Goal: Task Accomplishment & Management: Use online tool/utility

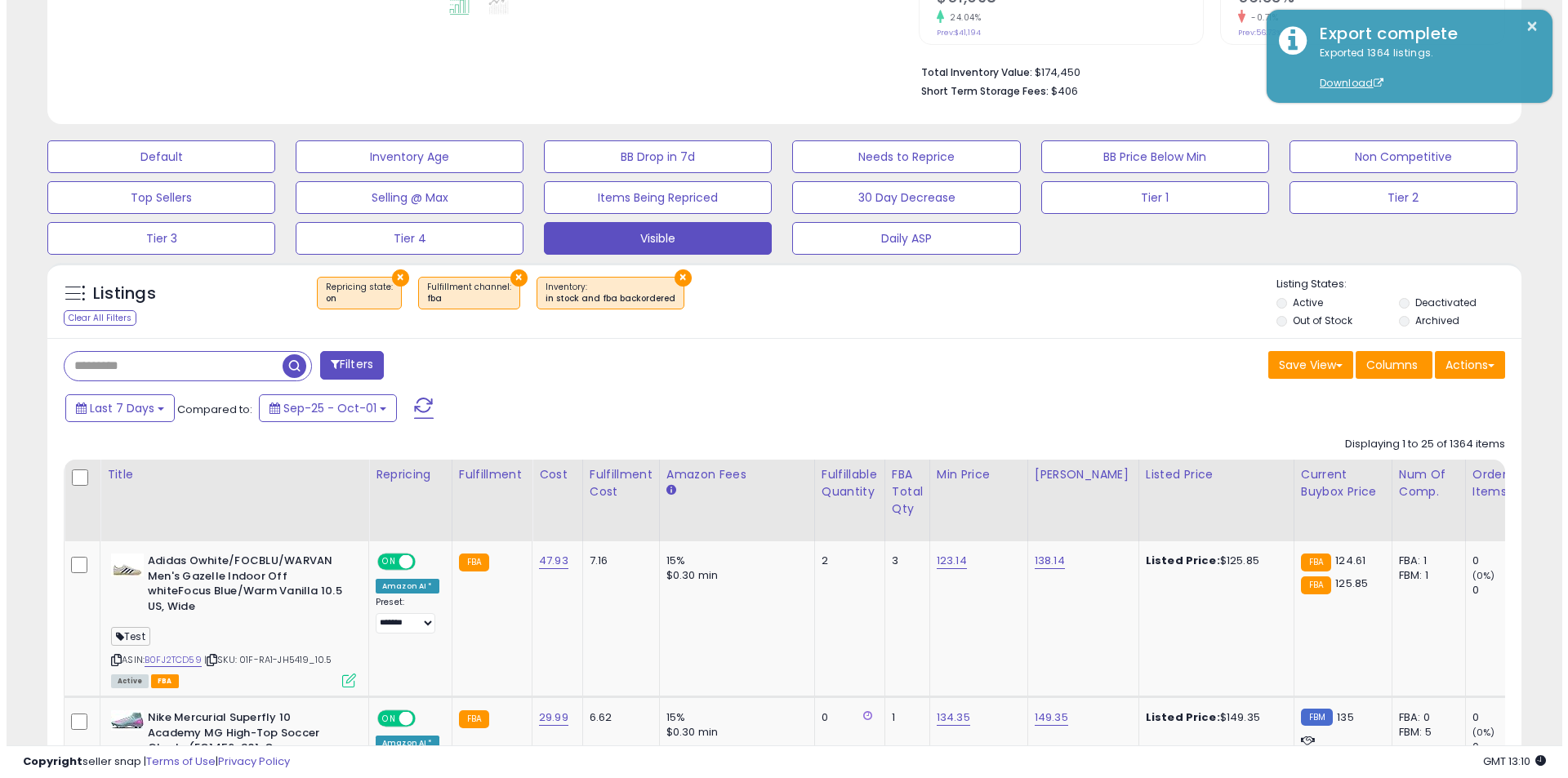
scroll to position [335, 855]
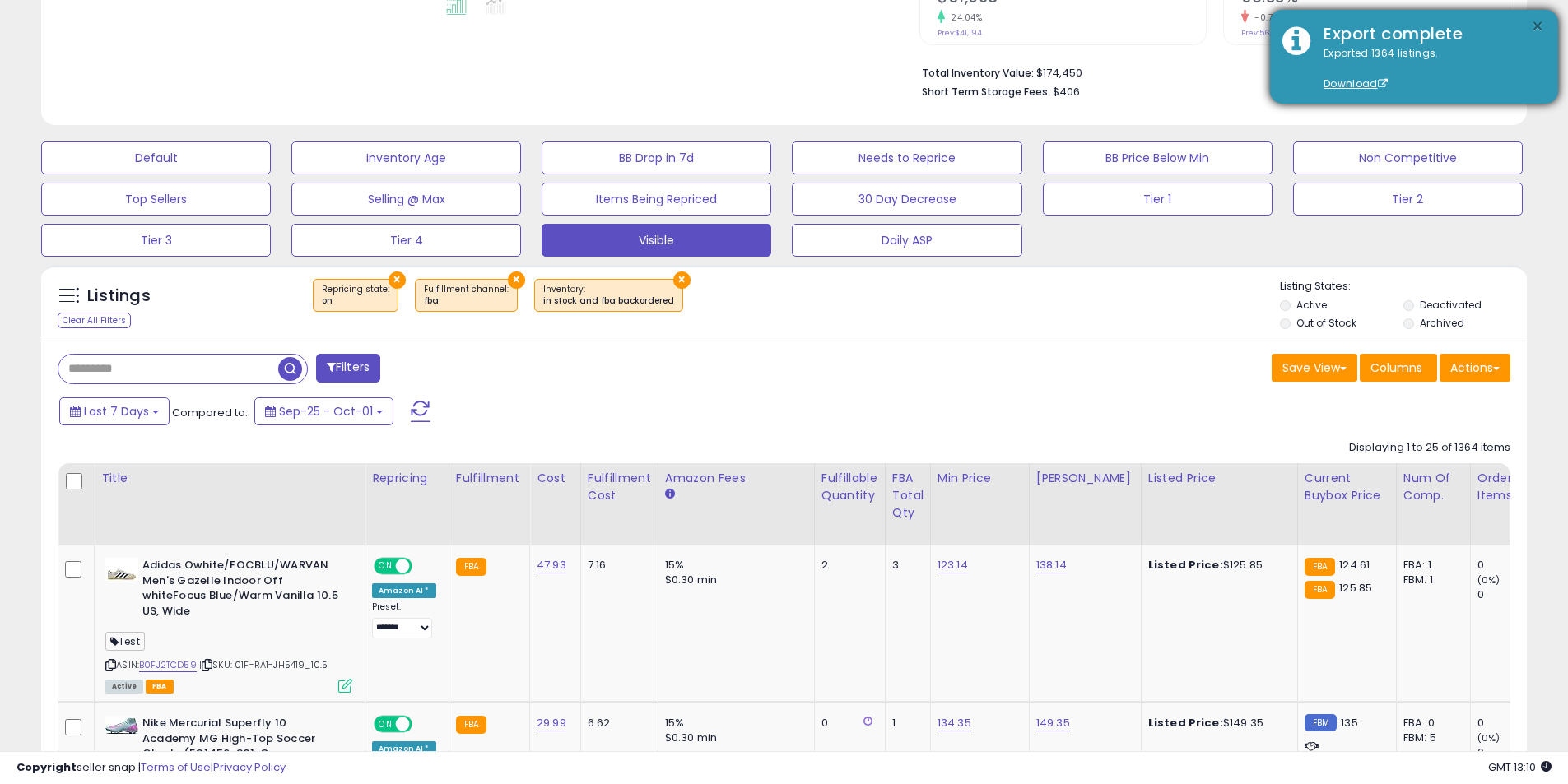
click at [1536, 28] on button "×" at bounding box center [1537, 26] width 13 height 20
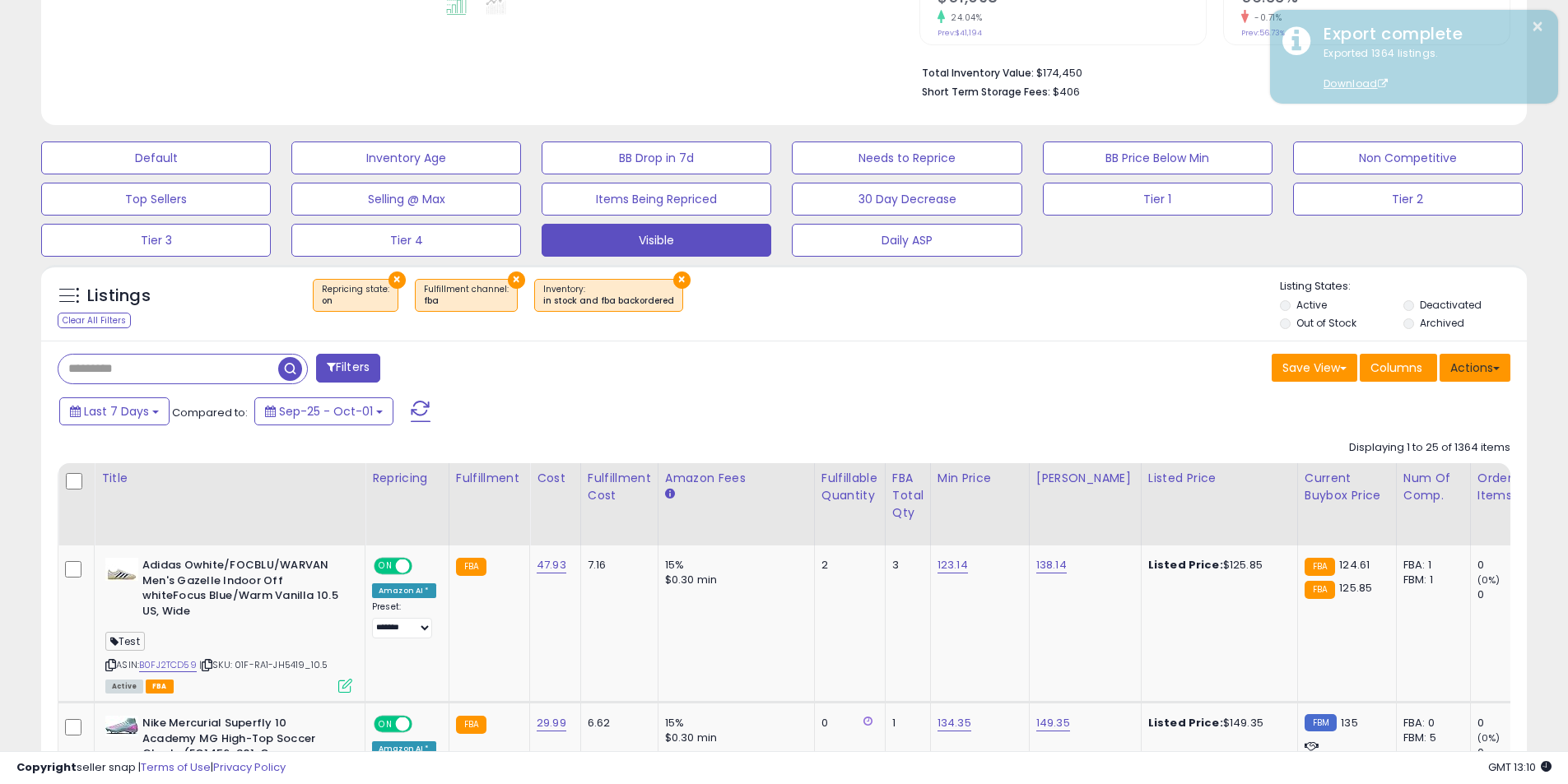
click at [1463, 373] on button "Actions" at bounding box center [1475, 368] width 71 height 28
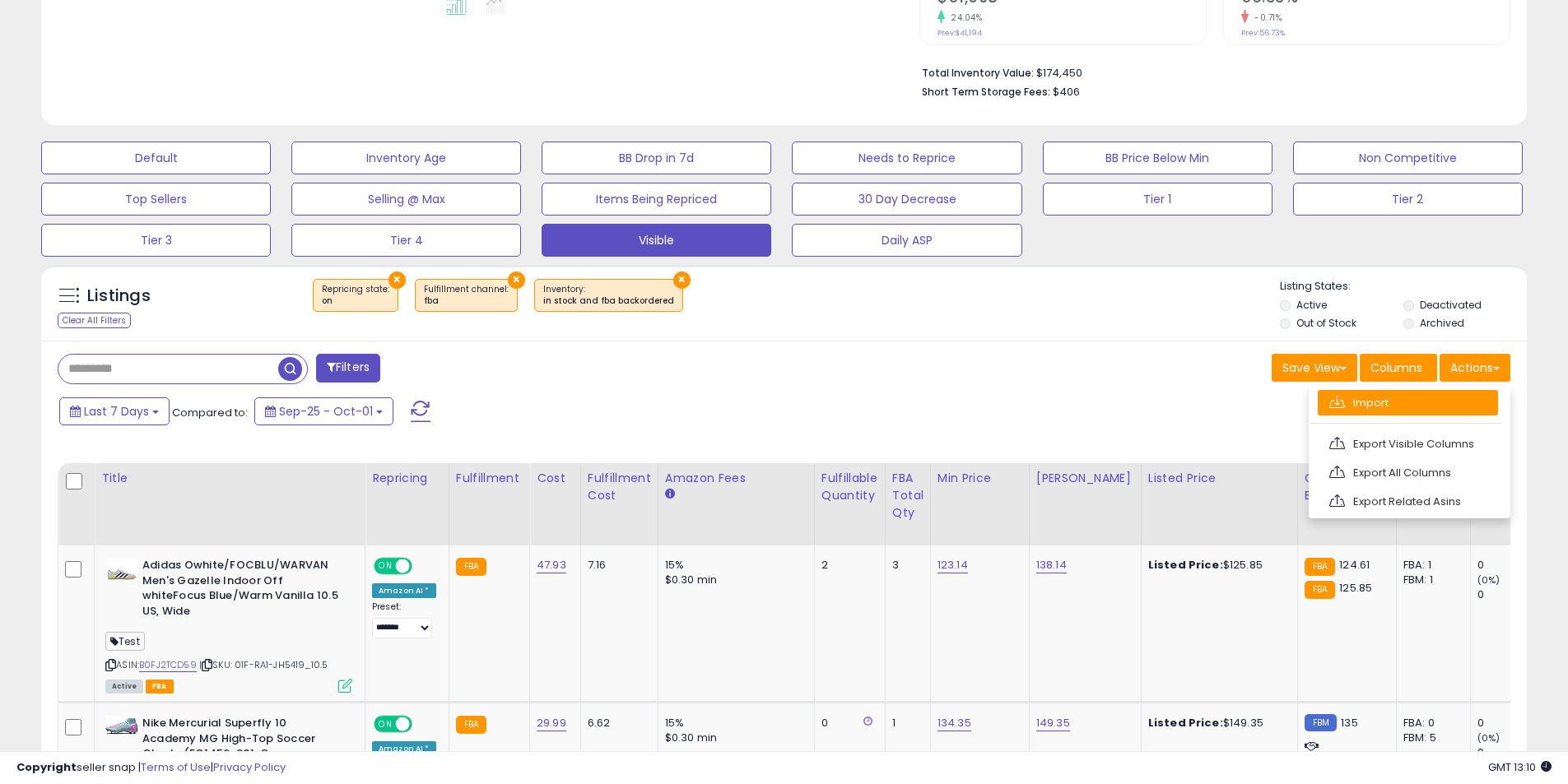
click at [1431, 399] on link "Import" at bounding box center [1408, 403] width 180 height 26
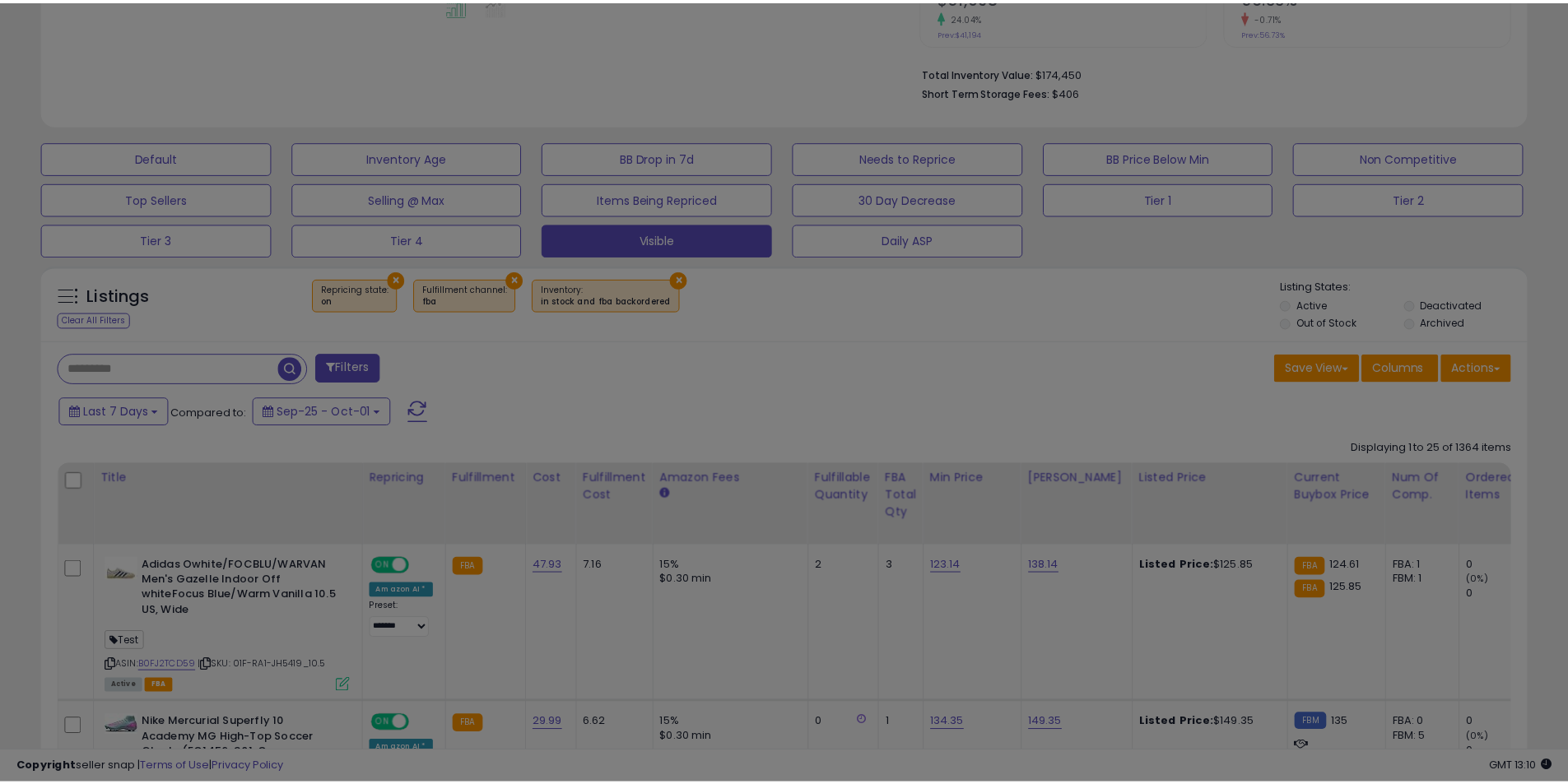
scroll to position [337, 869]
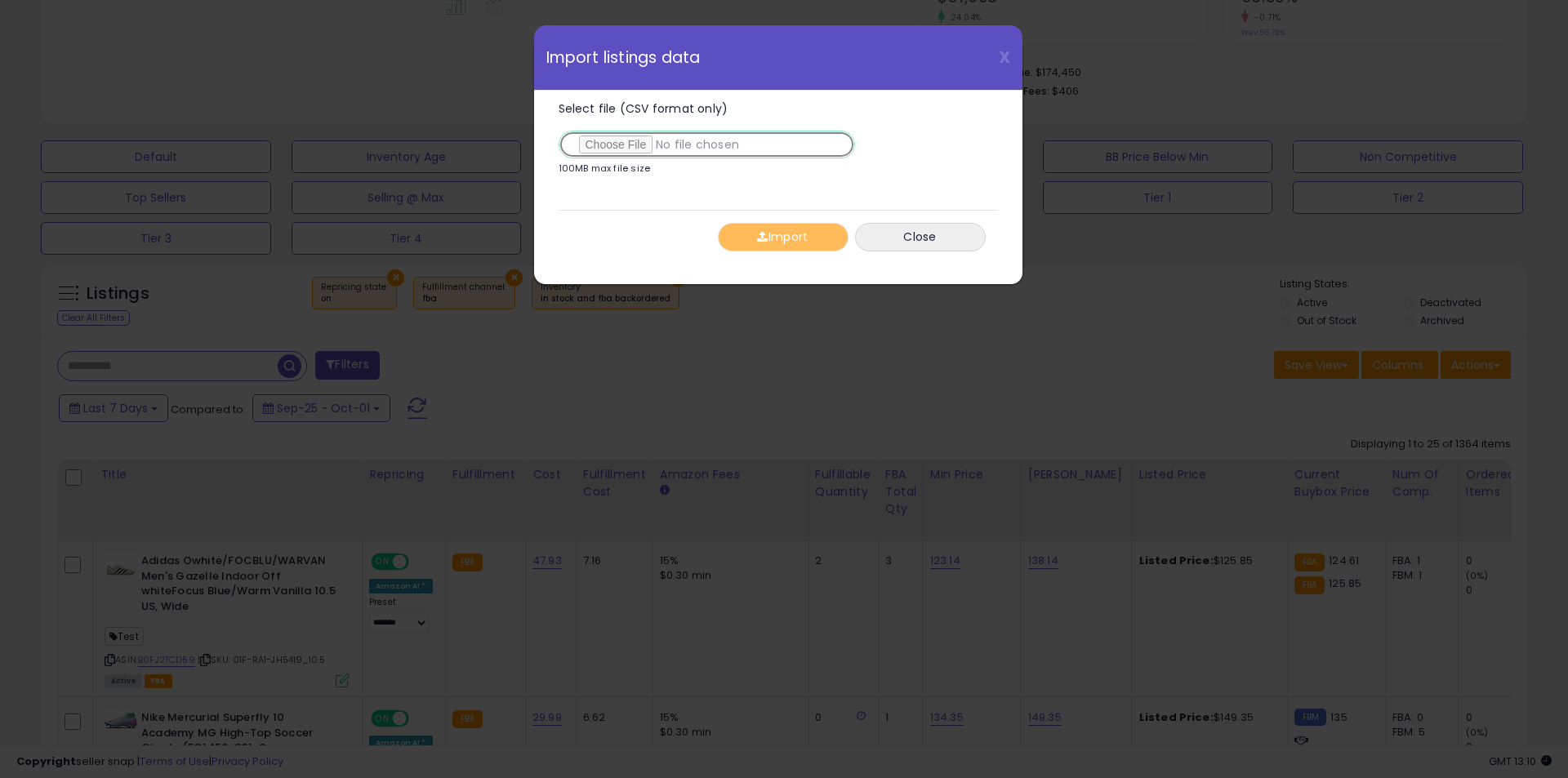
click at [590, 143] on input "Select file (CSV format only)" at bounding box center [706, 145] width 296 height 28
click at [764, 243] on button "Import" at bounding box center [783, 237] width 131 height 29
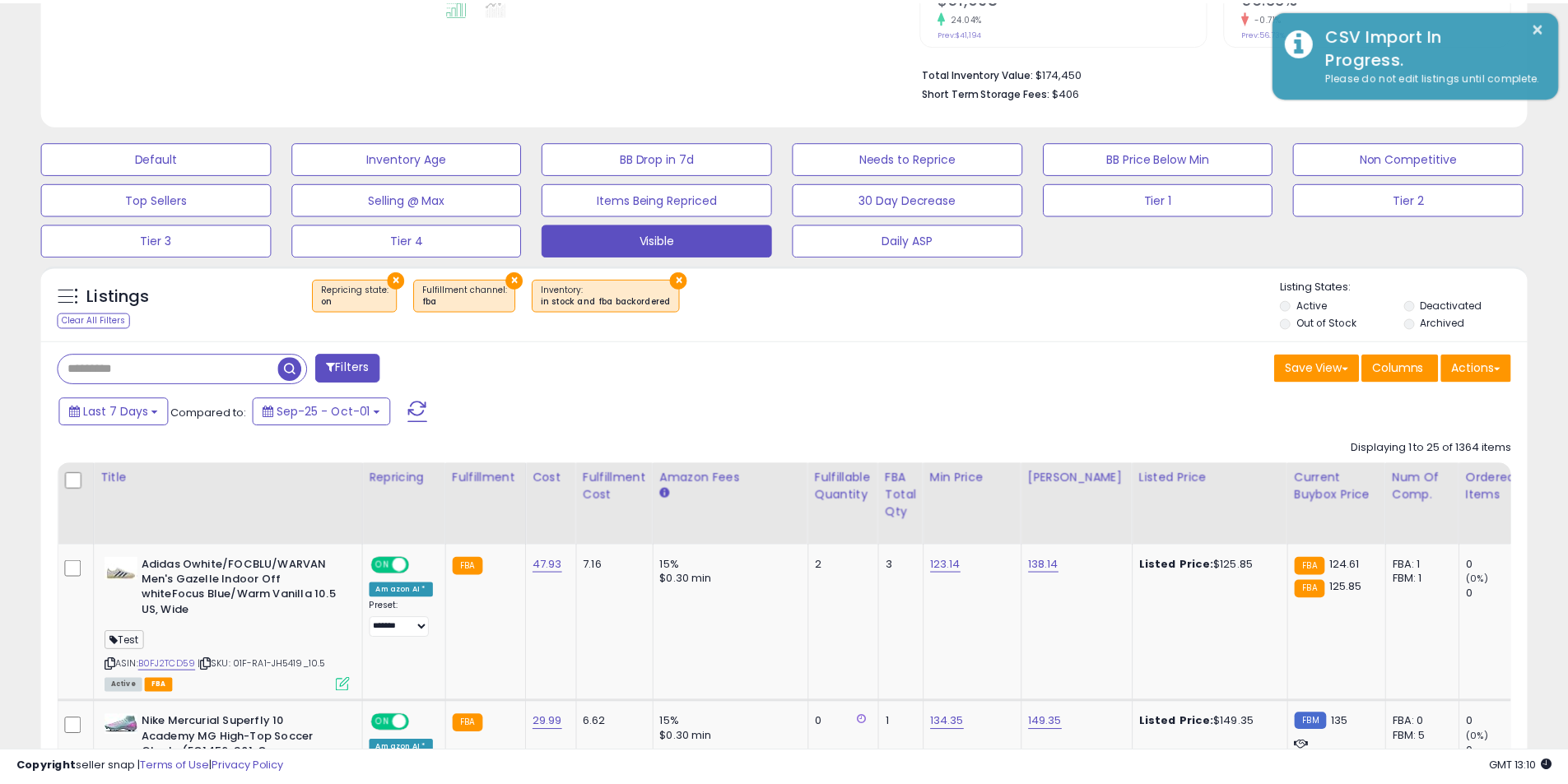
scroll to position [822372, 822311]
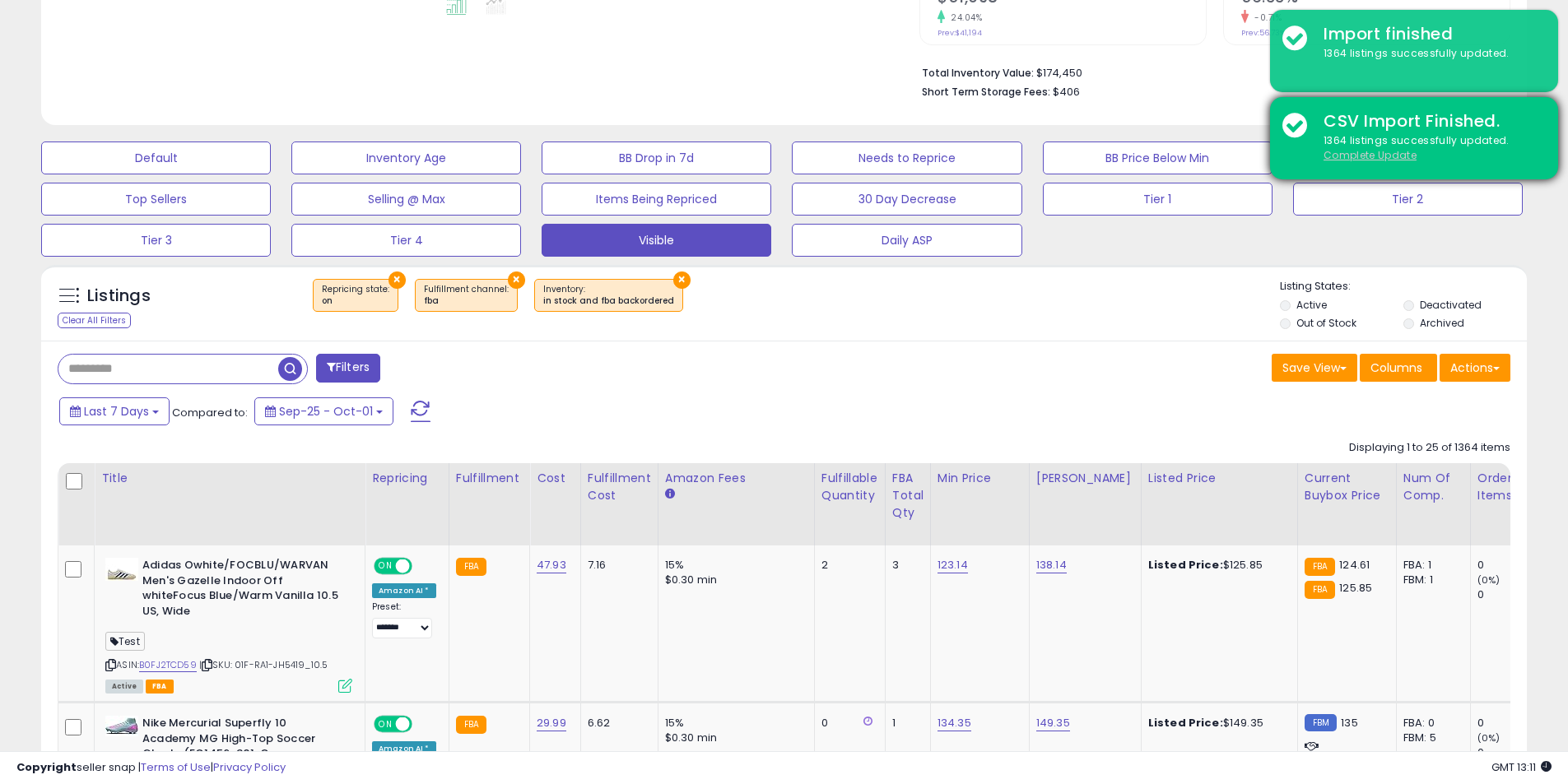
click at [1376, 155] on u "Complete Update" at bounding box center [1369, 155] width 93 height 14
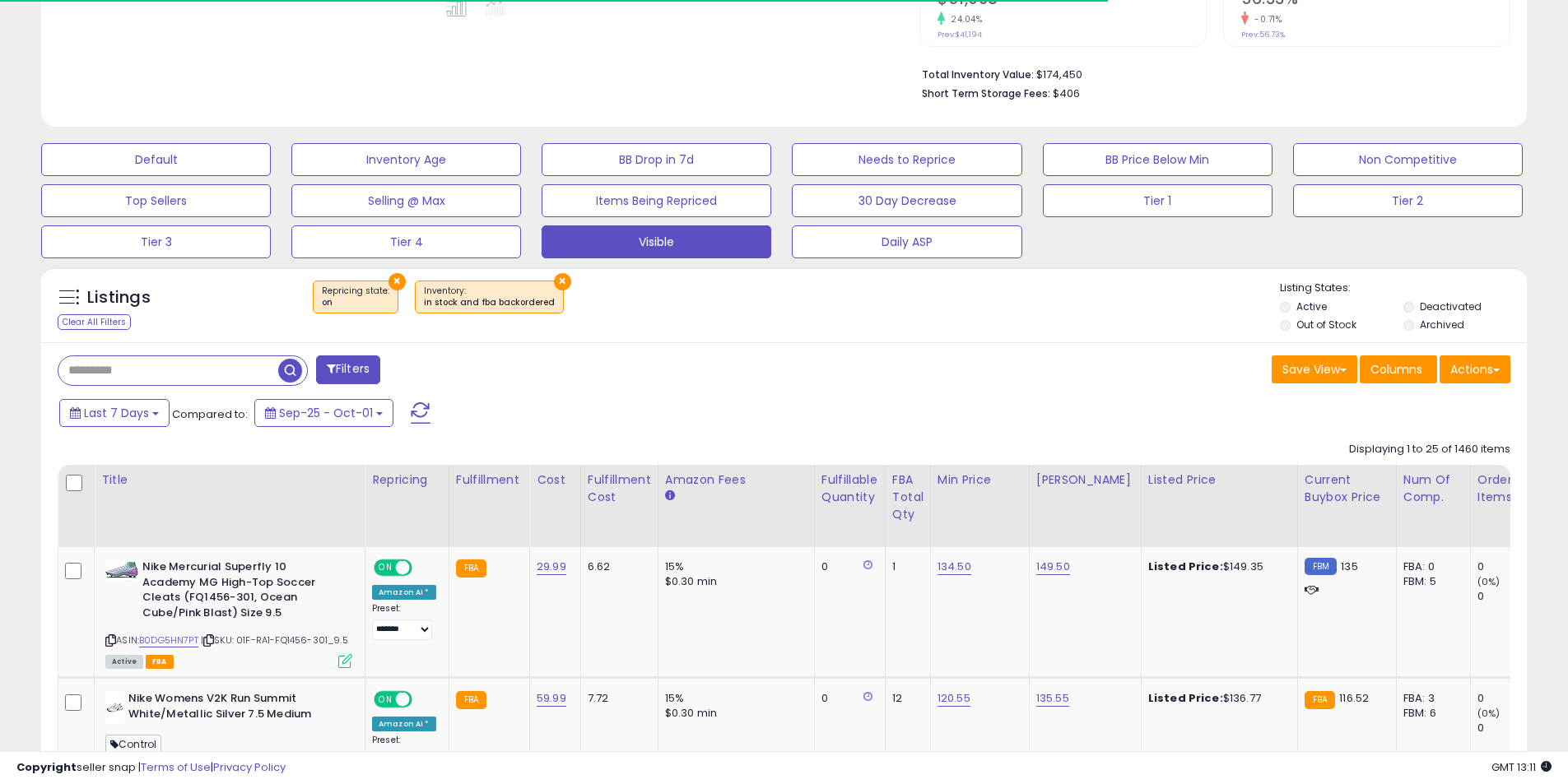
scroll to position [469, 0]
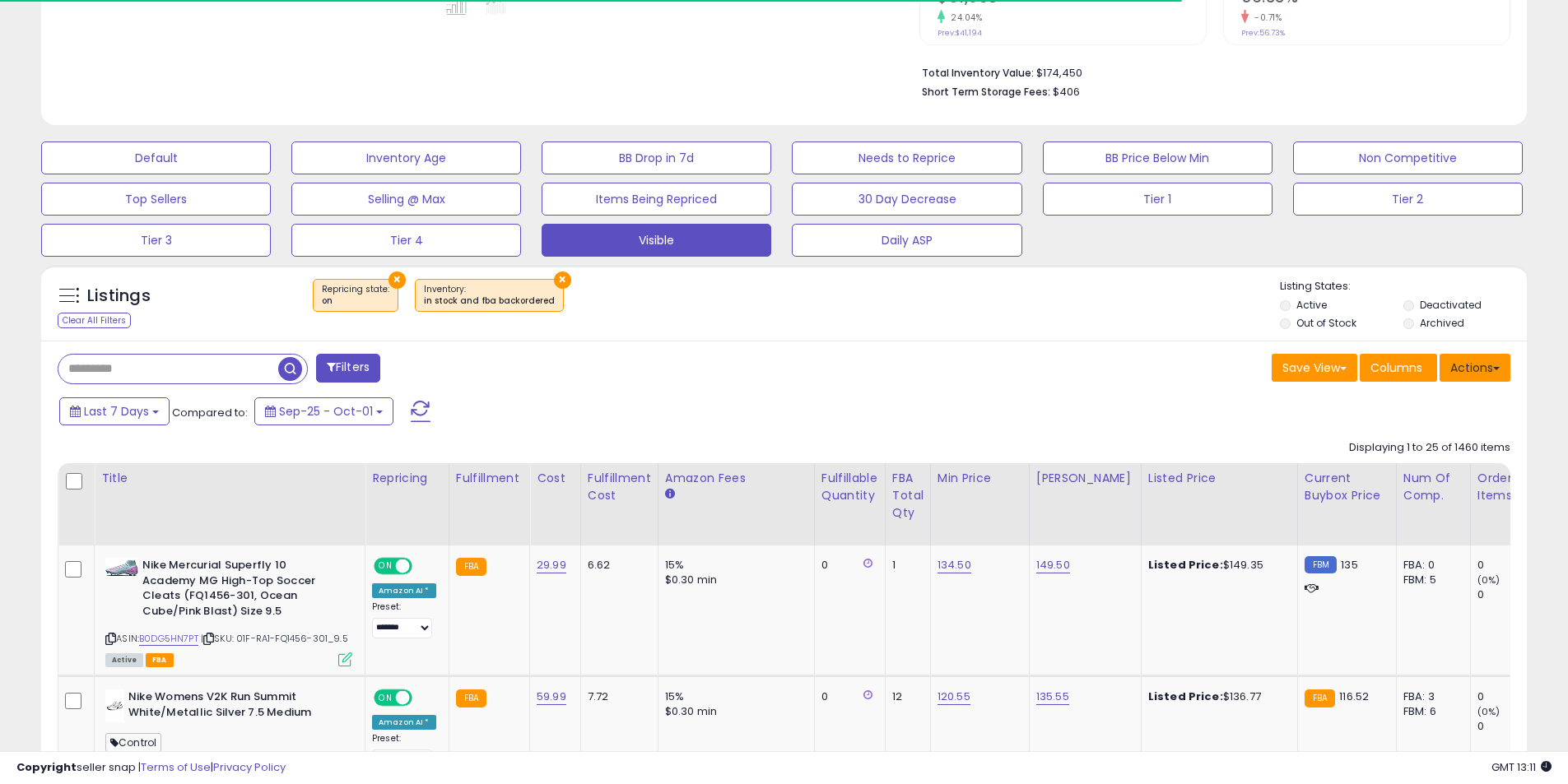
click at [1492, 378] on button "Actions" at bounding box center [1475, 368] width 71 height 28
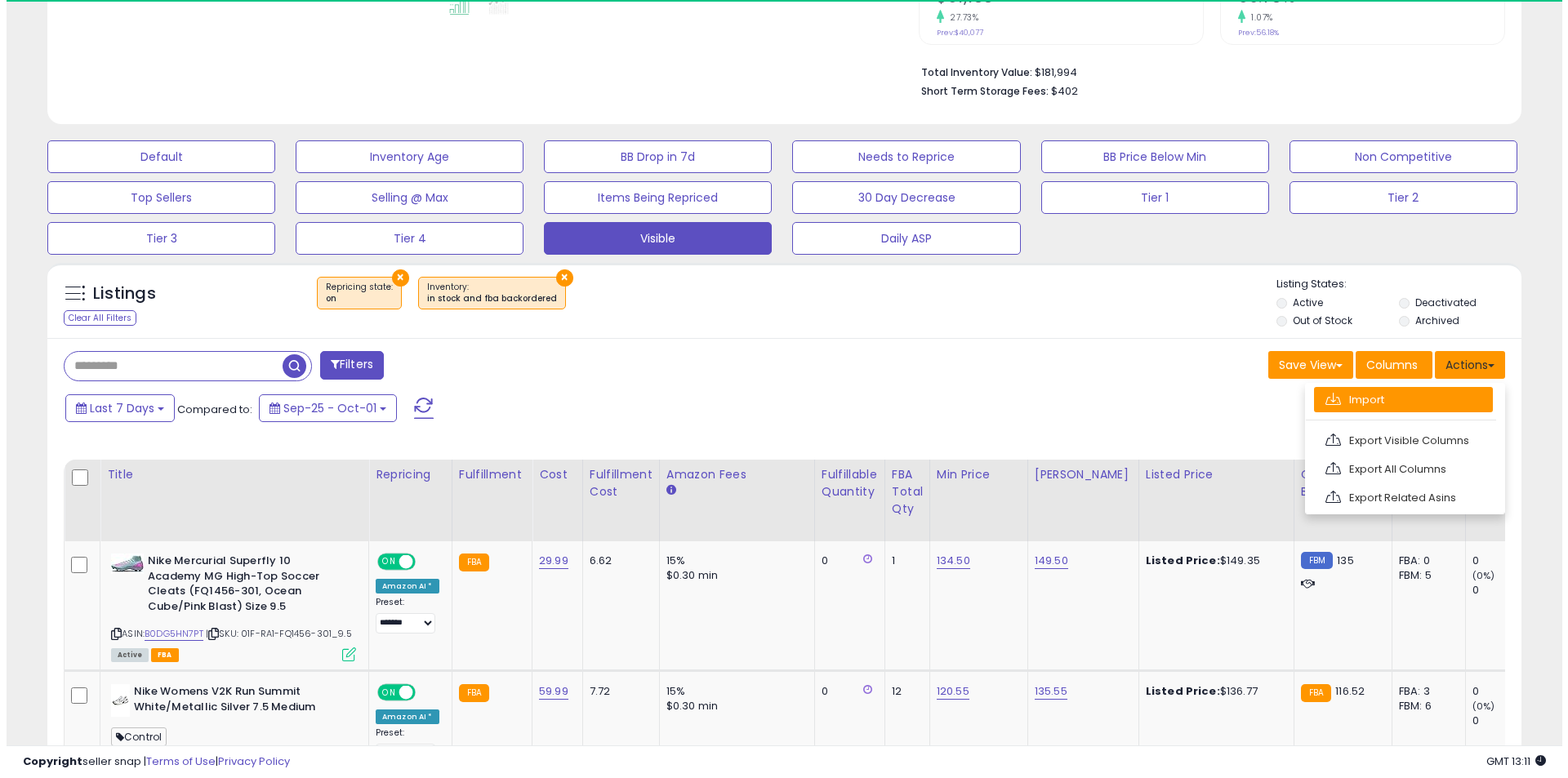
scroll to position [335, 855]
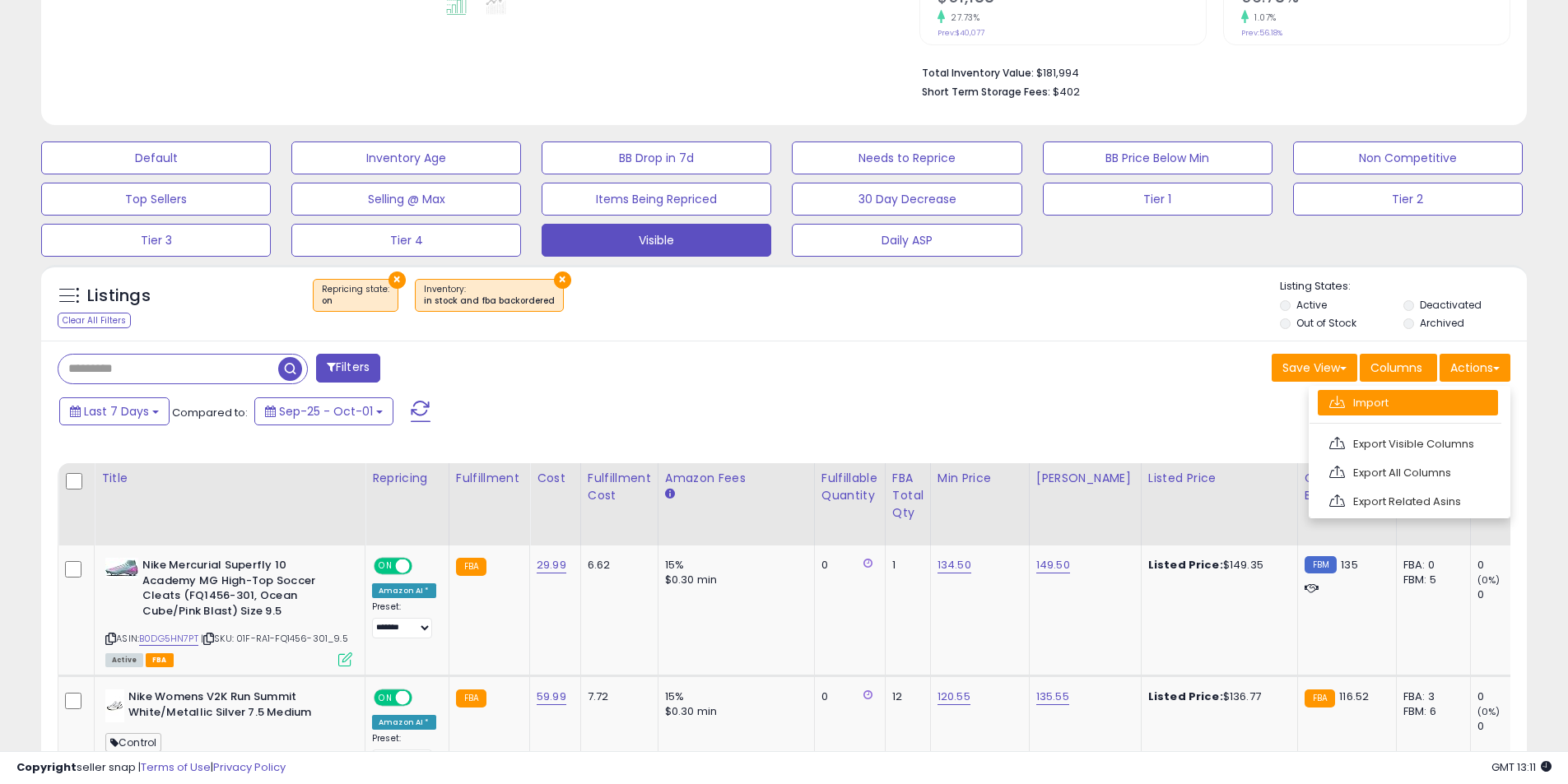
click at [1377, 412] on link "Import" at bounding box center [1408, 403] width 180 height 26
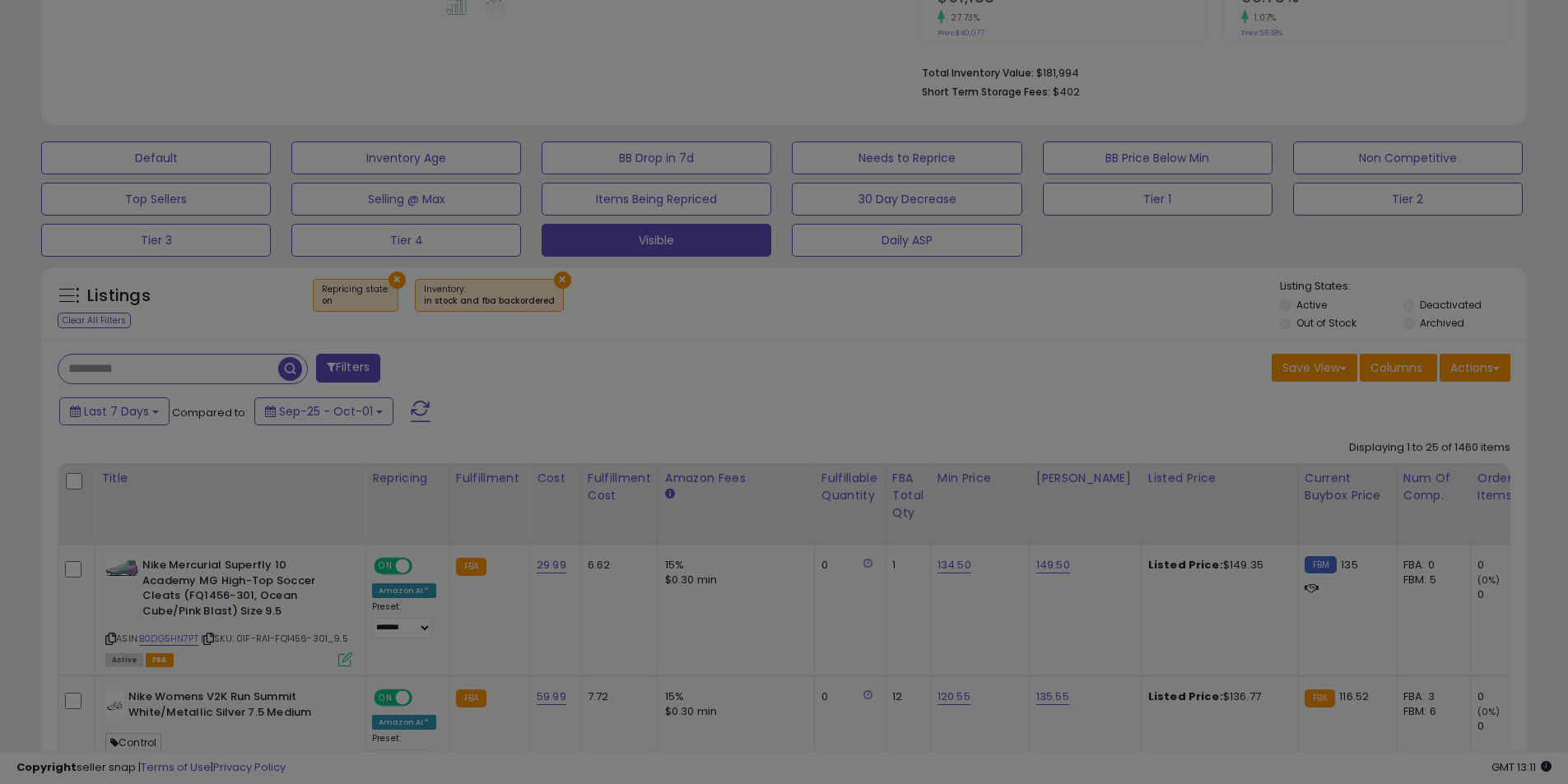
scroll to position [337, 869]
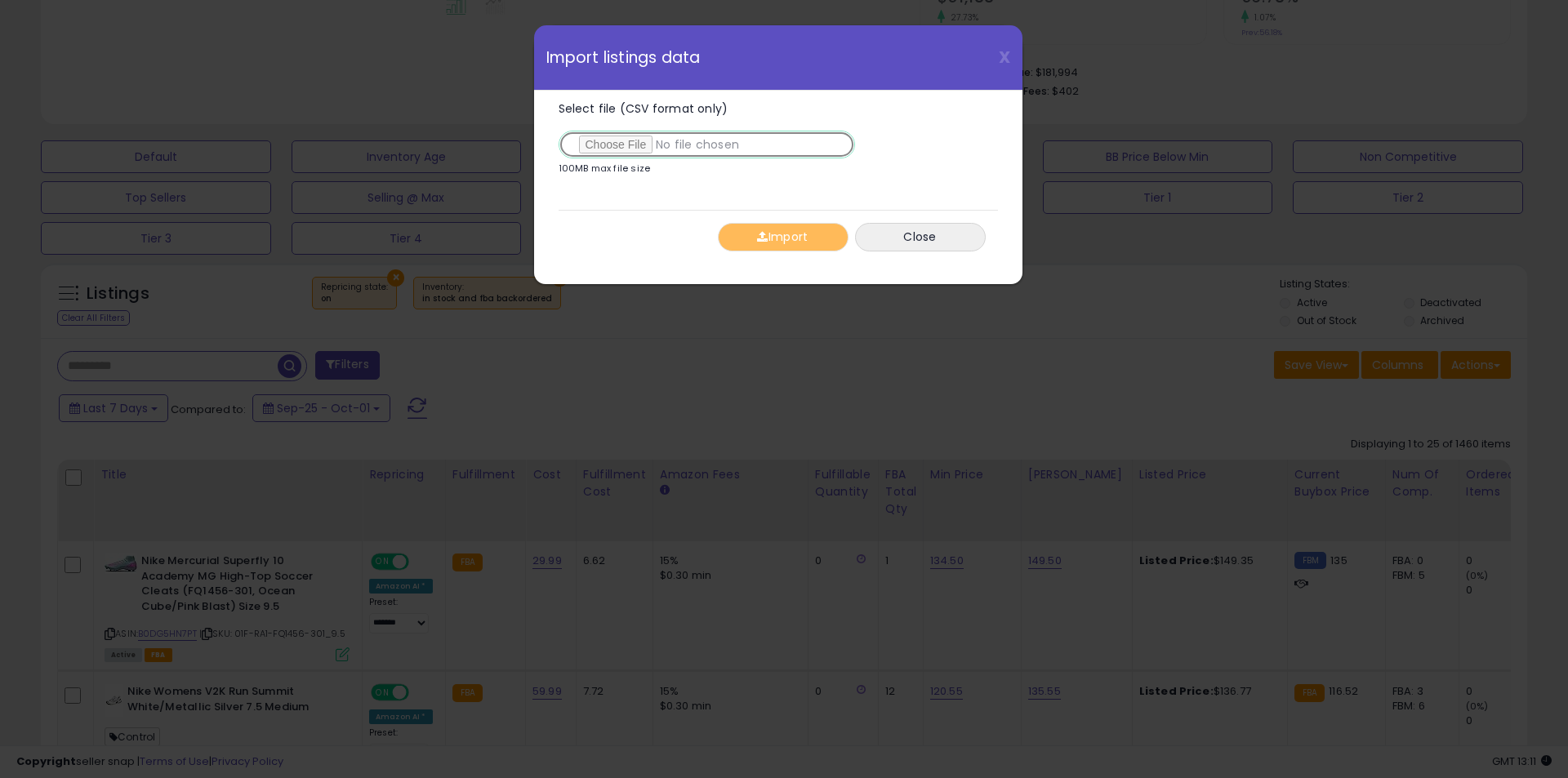
click at [611, 131] on input "Select file (CSV format only)" at bounding box center [706, 145] width 296 height 28
type input "**********"
click at [748, 232] on button "Import" at bounding box center [783, 237] width 131 height 29
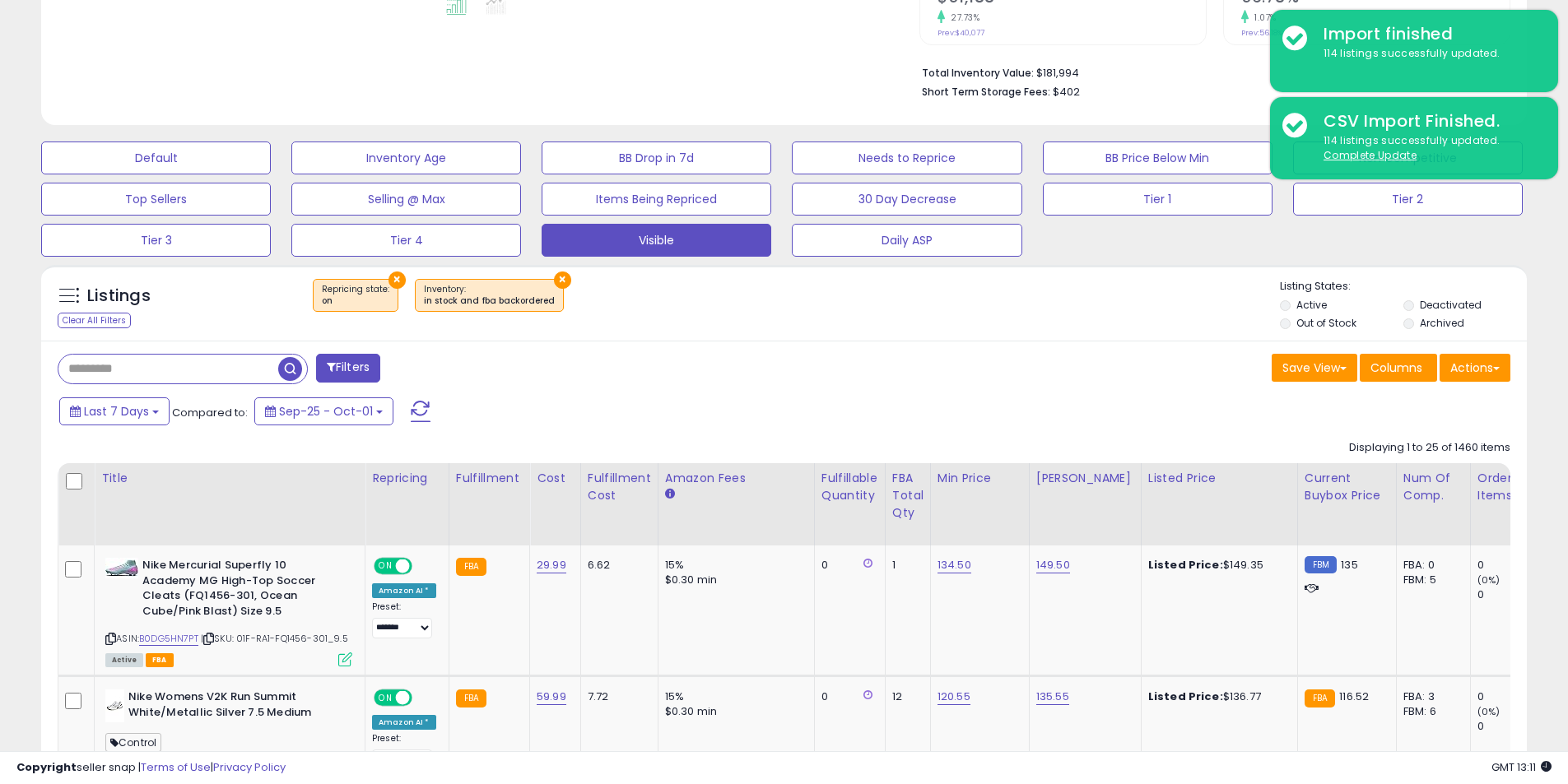
scroll to position [337, 862]
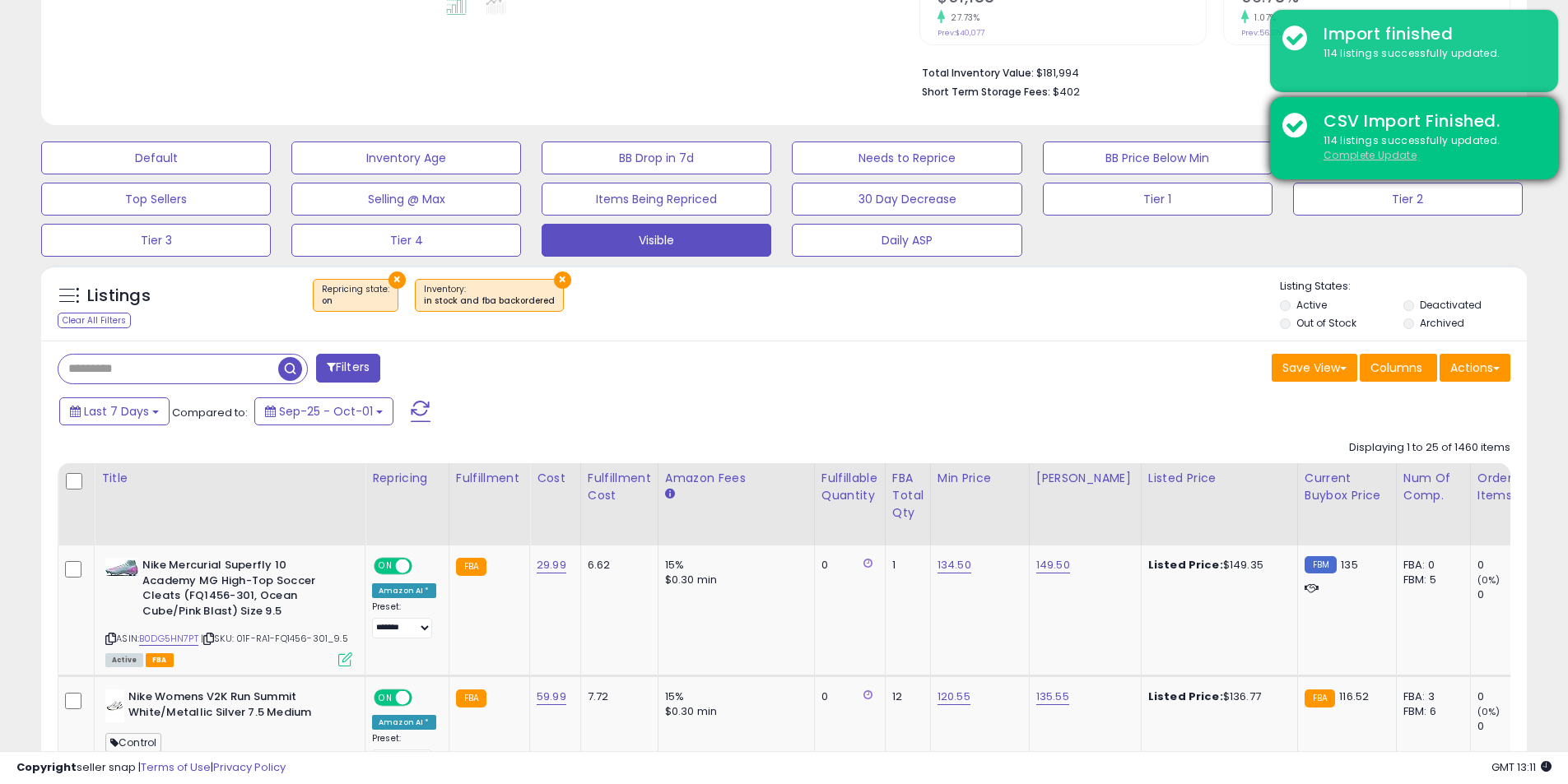
click at [1374, 149] on u "Complete Update" at bounding box center [1369, 155] width 93 height 14
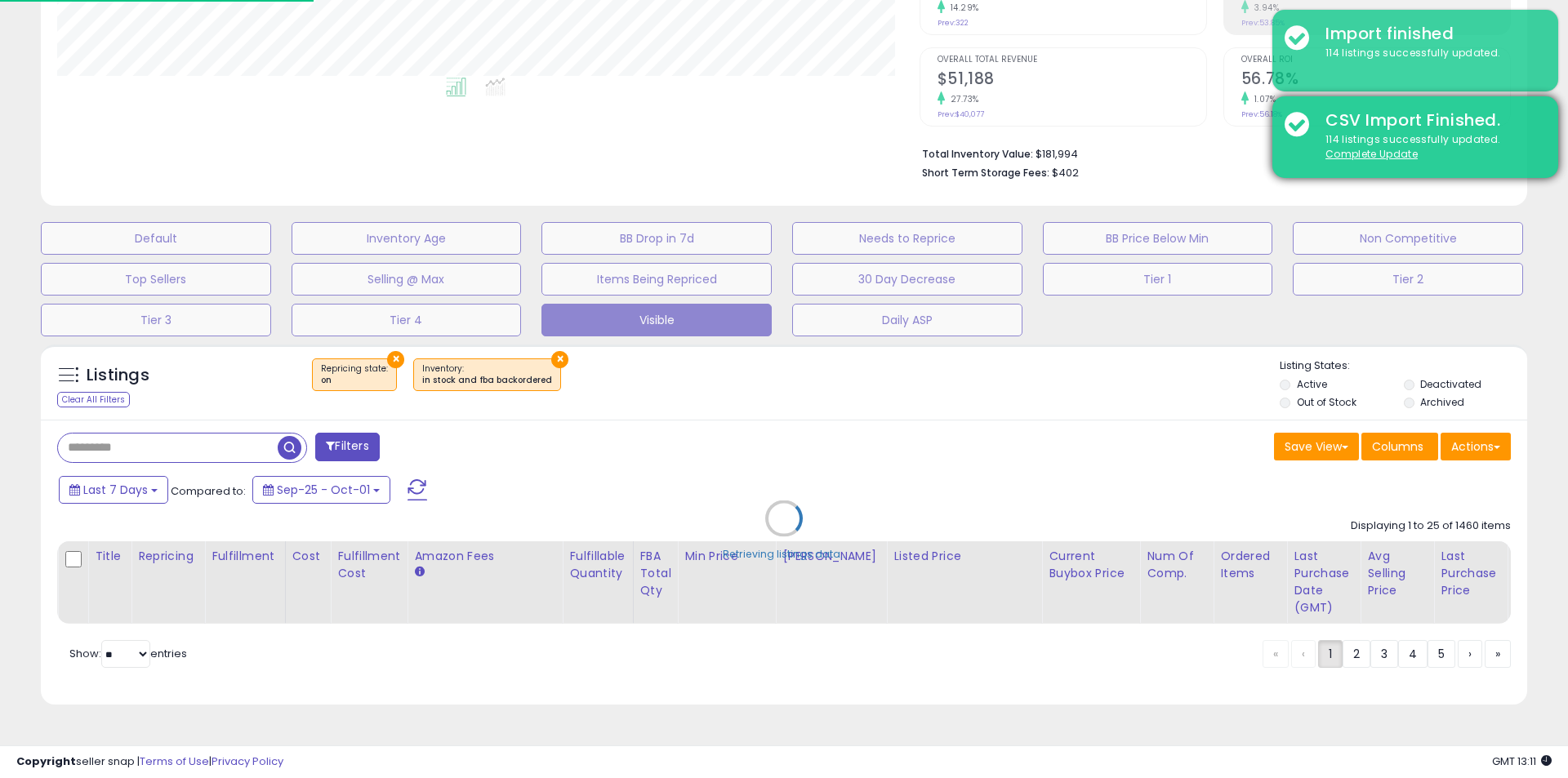
scroll to position [335, 862]
